Goal: Task Accomplishment & Management: Complete application form

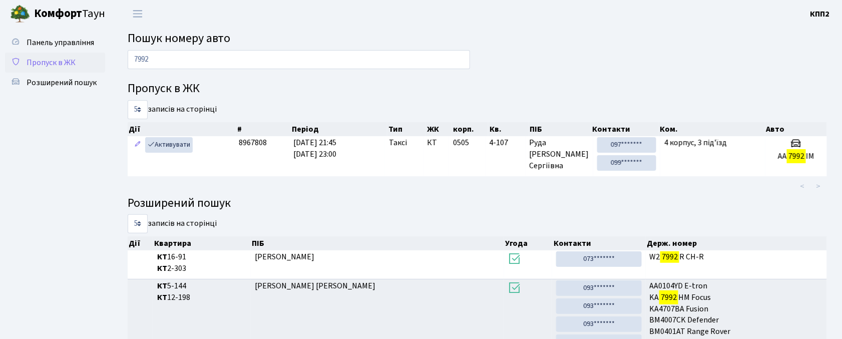
type input "7992"
click at [63, 58] on span "Пропуск в ЖК" at bounding box center [51, 62] width 49 height 11
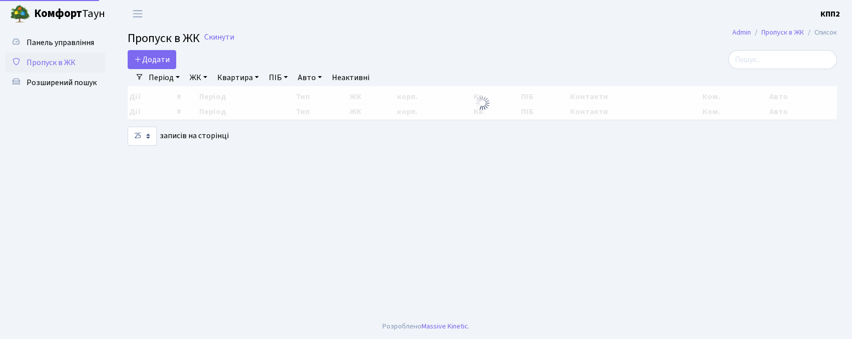
select select "25"
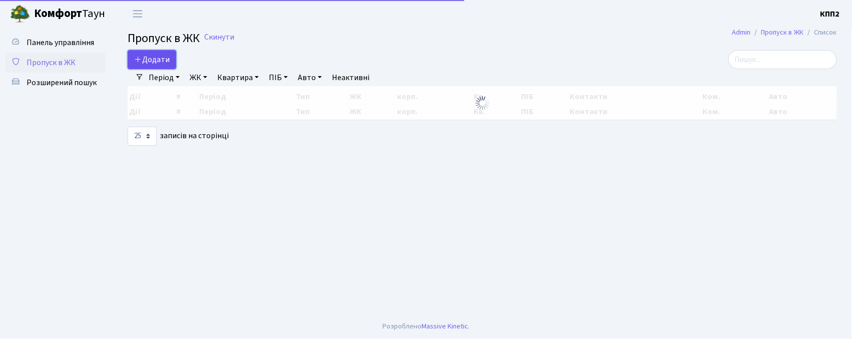
click at [157, 53] on link "Додати" at bounding box center [152, 59] width 49 height 19
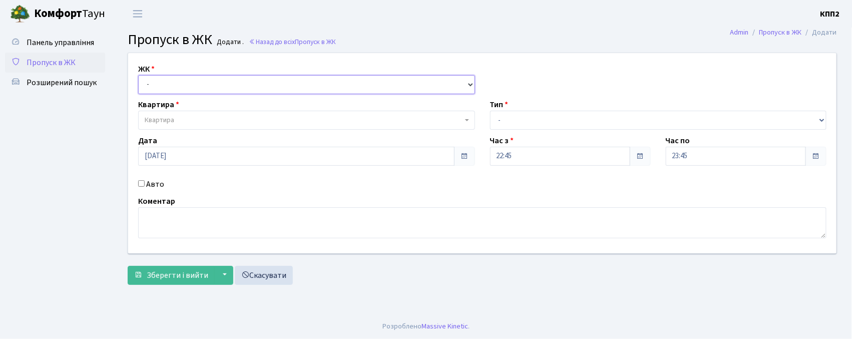
drag, startPoint x: 163, startPoint y: 80, endPoint x: 161, endPoint y: 86, distance: 6.2
click at [163, 81] on select "- КТ, вул. Регенераторна, 4 КТ2, просп. [STREET_ADDRESS] [STREET_ADDRESS] [PERS…" at bounding box center [306, 84] width 337 height 19
select select "271"
click at [138, 75] on select "- КТ, вул. Регенераторна, 4 КТ2, просп. [STREET_ADDRESS] [STREET_ADDRESS] [PERS…" at bounding box center [306, 84] width 337 height 19
select select
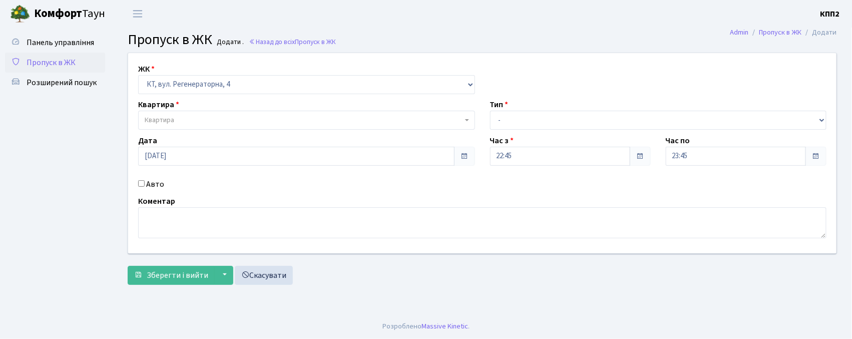
click at [161, 125] on span "Квартира" at bounding box center [160, 120] width 30 height 10
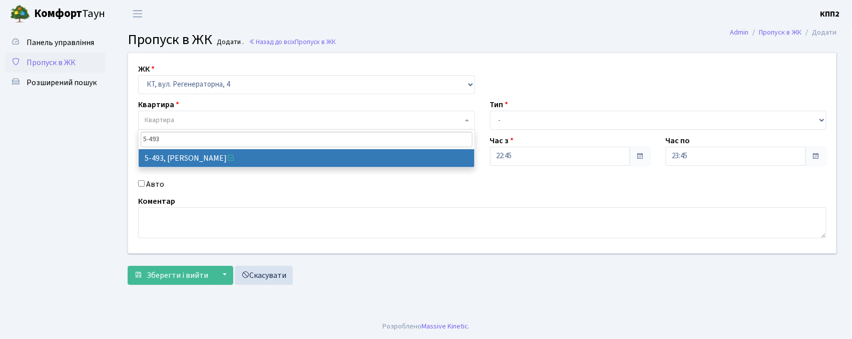
type input "5-493"
select select "2021"
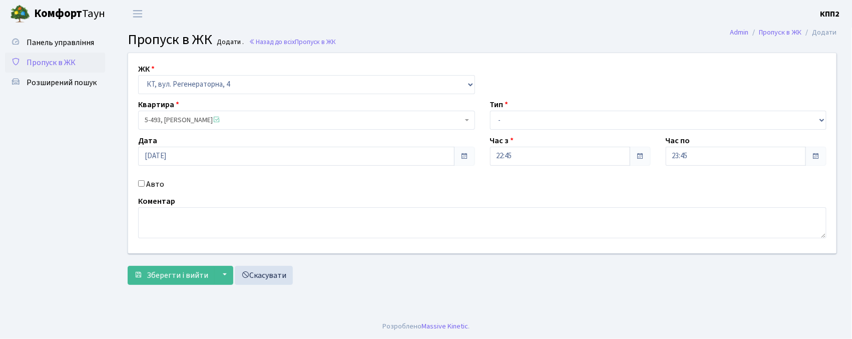
click at [138, 180] on input "Авто" at bounding box center [141, 183] width 7 height 7
checkbox input "true"
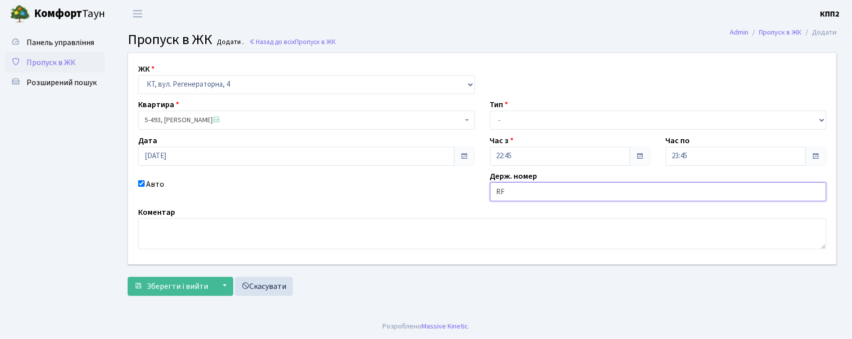
type input "R"
type input "KA3050IA"
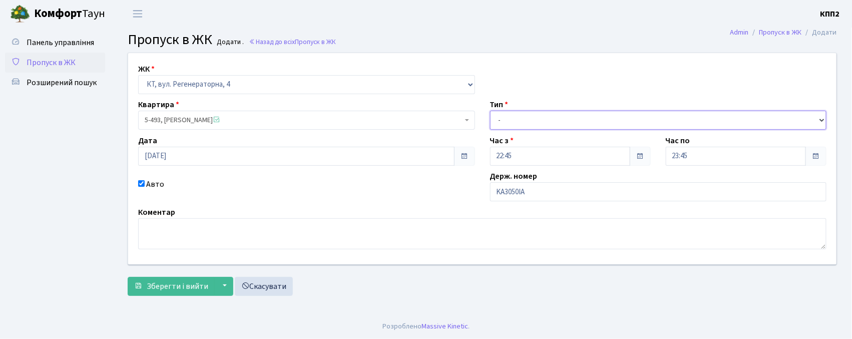
drag, startPoint x: 511, startPoint y: 121, endPoint x: 515, endPoint y: 129, distance: 9.4
click at [512, 121] on select "- Доставка Таксі Гості Сервіс" at bounding box center [658, 120] width 337 height 19
select select "2"
click at [490, 111] on select "- Доставка Таксі Гості Сервіс" at bounding box center [658, 120] width 337 height 19
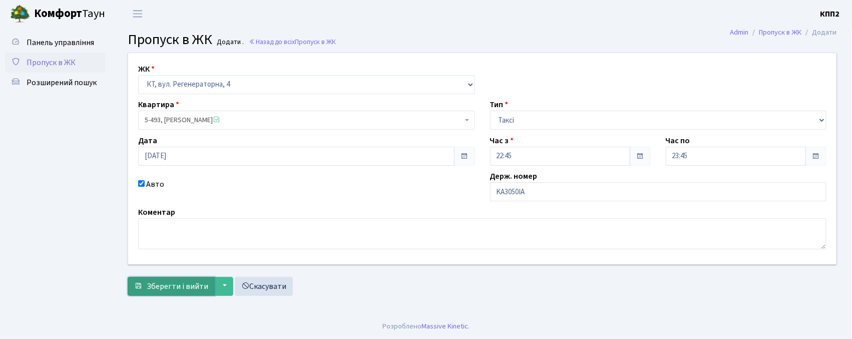
click at [191, 287] on span "Зберегти і вийти" at bounding box center [178, 286] width 62 height 11
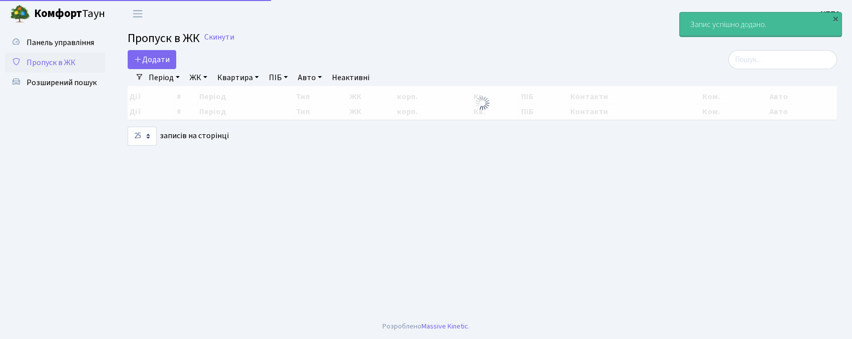
select select "25"
